Goal: Transaction & Acquisition: Purchase product/service

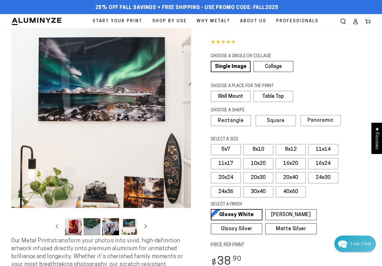
select select "**********"
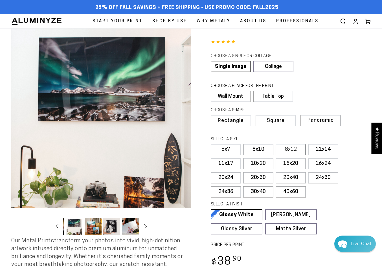
click at [294, 151] on label "8x12" at bounding box center [290, 149] width 30 height 11
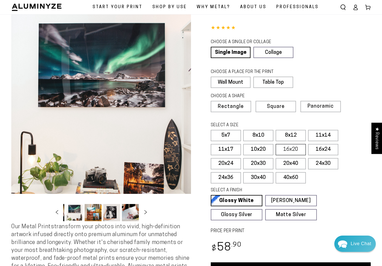
scroll to position [14, 0]
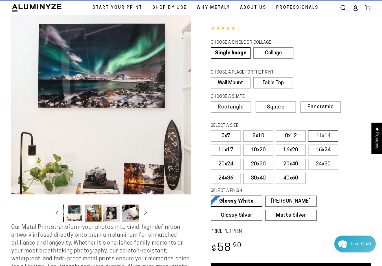
click at [326, 135] on label "11x14" at bounding box center [323, 136] width 30 height 11
click at [289, 136] on label "8x12" at bounding box center [290, 136] width 30 height 11
click at [265, 132] on label "8x10" at bounding box center [258, 136] width 30 height 11
click at [319, 135] on label "11x14" at bounding box center [323, 136] width 30 height 11
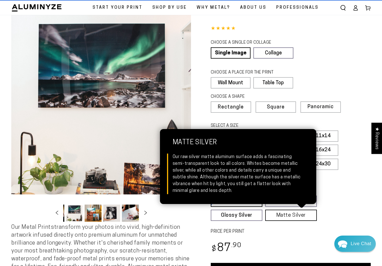
click at [288, 217] on link "Matte Silver Matte Silver Our raw silver matte aluminum surface adds a fascinat…" at bounding box center [291, 215] width 52 height 11
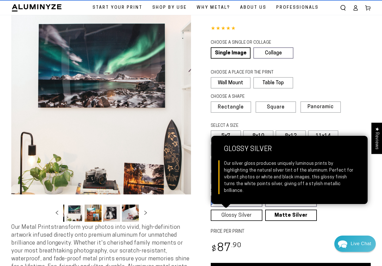
click at [244, 213] on link "Glossy Silver Glossy Silver Our silver gloss produces uniquely luminous prints …" at bounding box center [237, 215] width 52 height 11
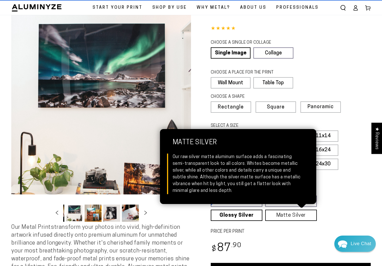
click at [283, 214] on link "Matte Silver Matte Silver Our raw silver matte aluminum surface adds a fascinat…" at bounding box center [291, 215] width 52 height 11
